Goal: Book appointment/travel/reservation

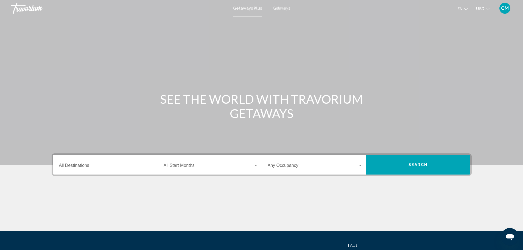
click at [82, 166] on input "Destination All Destinations" at bounding box center [106, 166] width 95 height 5
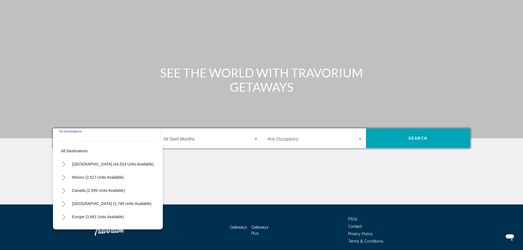
scroll to position [48, 0]
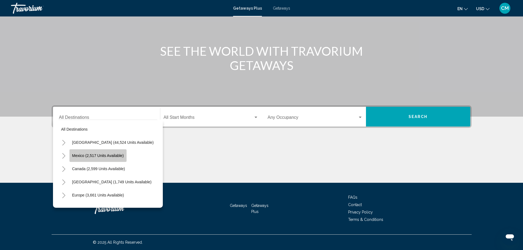
click at [83, 155] on span "Mexico (2,517 units available)" at bounding box center [98, 155] width 52 height 4
type input "**********"
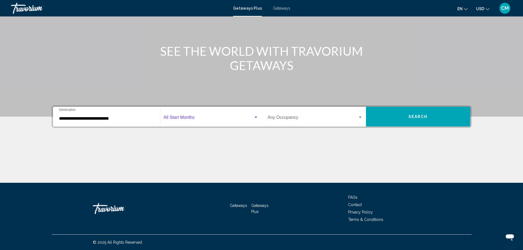
click at [255, 117] on div "Search widget" at bounding box center [256, 117] width 3 height 1
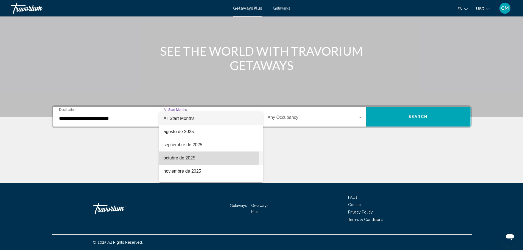
click at [173, 156] on span "octubre de 2025" at bounding box center [211, 158] width 95 height 13
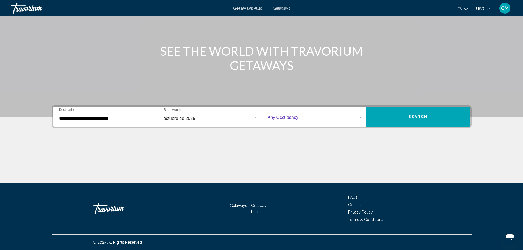
click at [360, 117] on div "Search widget" at bounding box center [360, 117] width 3 height 1
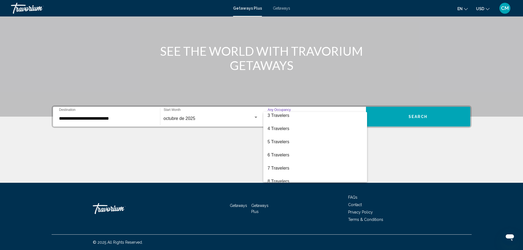
scroll to position [33, 0]
click at [283, 175] on span "8 Travelers" at bounding box center [315, 177] width 95 height 13
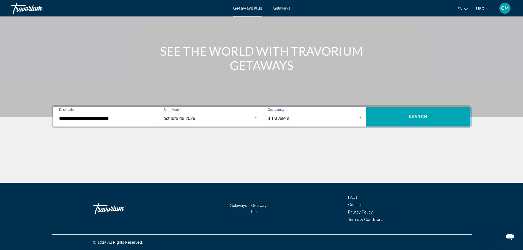
scroll to position [35, 0]
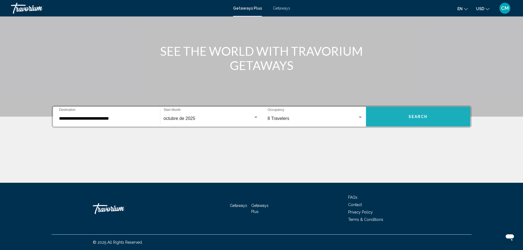
click at [411, 114] on button "Search" at bounding box center [418, 117] width 104 height 20
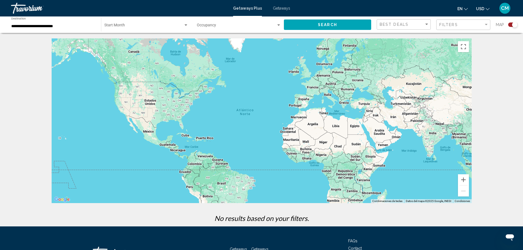
click at [149, 134] on div "Main content" at bounding box center [262, 120] width 420 height 165
click at [149, 133] on div "Main content" at bounding box center [262, 120] width 420 height 165
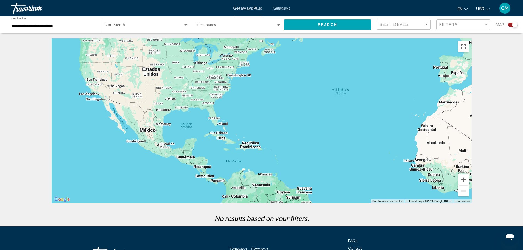
click at [149, 133] on div "Main content" at bounding box center [262, 120] width 420 height 165
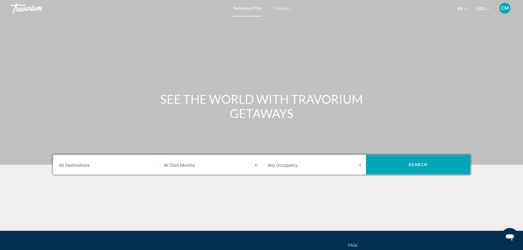
click at [64, 165] on input "Destination All Destinations" at bounding box center [106, 166] width 95 height 5
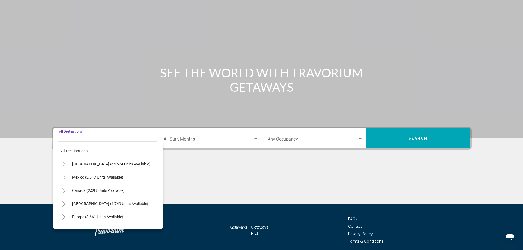
scroll to position [48, 0]
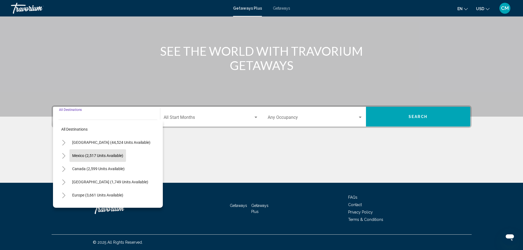
click at [80, 154] on span "Mexico (2,517 units available)" at bounding box center [97, 155] width 51 height 4
type input "**********"
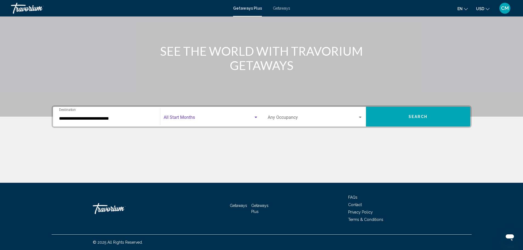
click at [257, 117] on div "Search widget" at bounding box center [256, 117] width 3 height 1
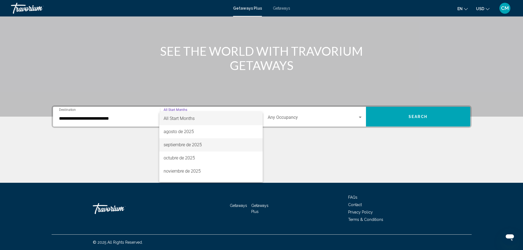
click at [171, 143] on span "septiembre de 2025" at bounding box center [211, 144] width 95 height 13
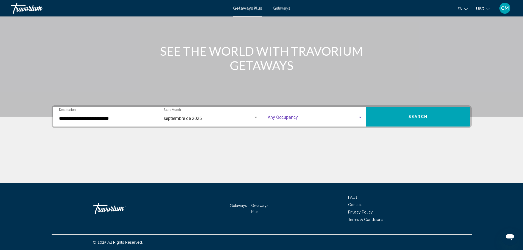
click at [361, 117] on div "Search widget" at bounding box center [360, 117] width 3 height 1
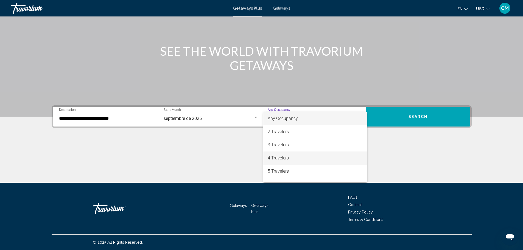
click at [279, 155] on span "4 Travelers" at bounding box center [315, 158] width 95 height 13
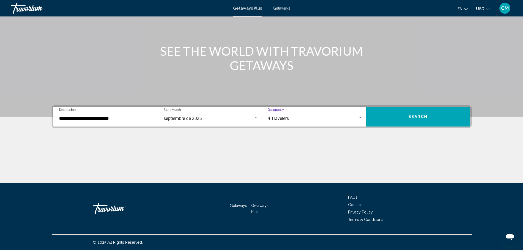
click at [417, 117] on span "Search" at bounding box center [418, 117] width 19 height 4
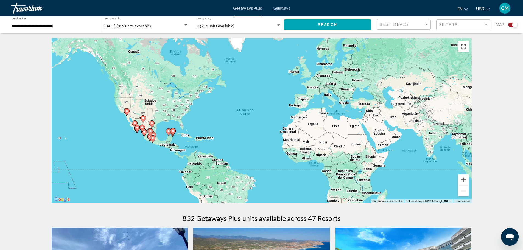
click at [174, 130] on image "Main content" at bounding box center [172, 130] width 3 height 3
